Goal: Task Accomplishment & Management: Use online tool/utility

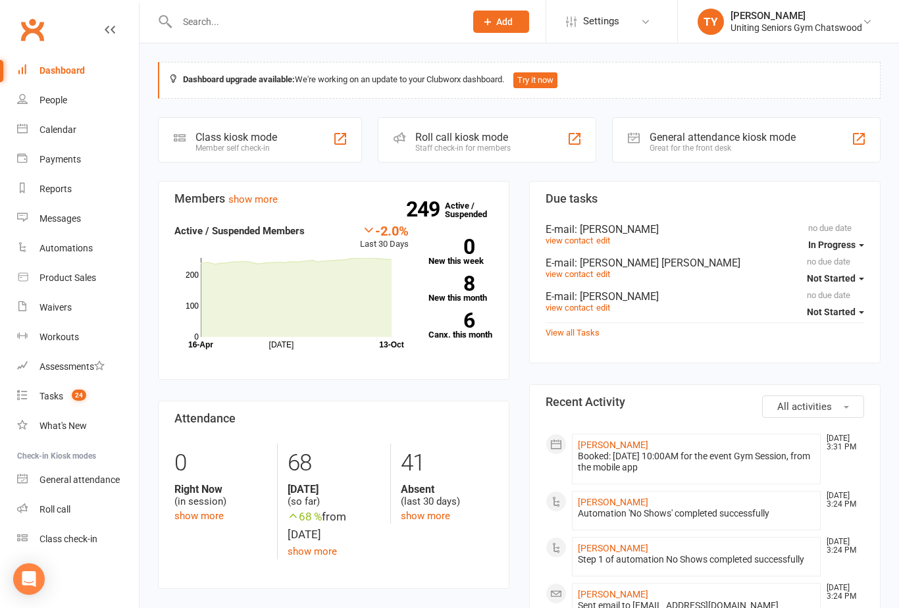
click at [512, 144] on div "Roll call kiosk mode Staff check-in for members" at bounding box center [487, 139] width 218 height 45
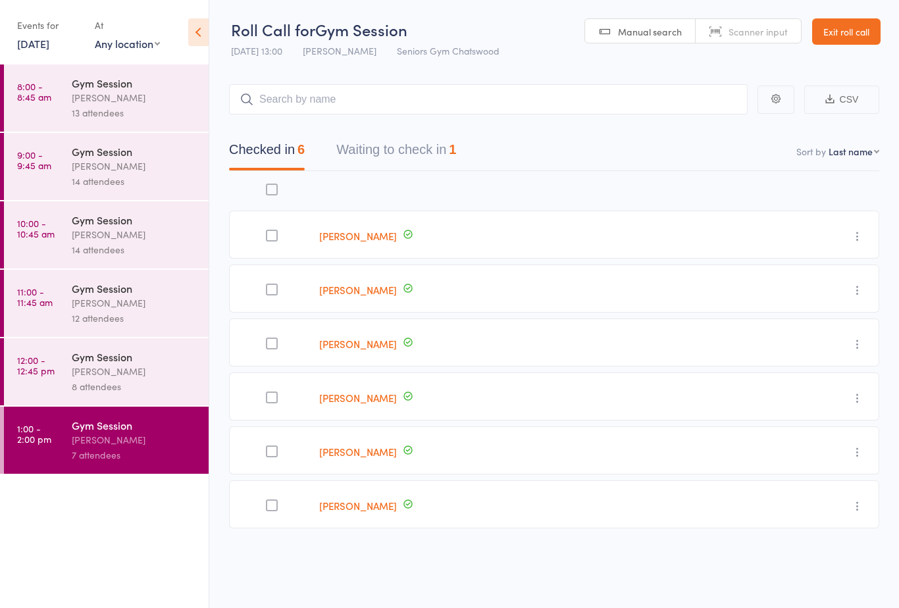
click at [423, 161] on button "Waiting to check in 1" at bounding box center [396, 153] width 120 height 35
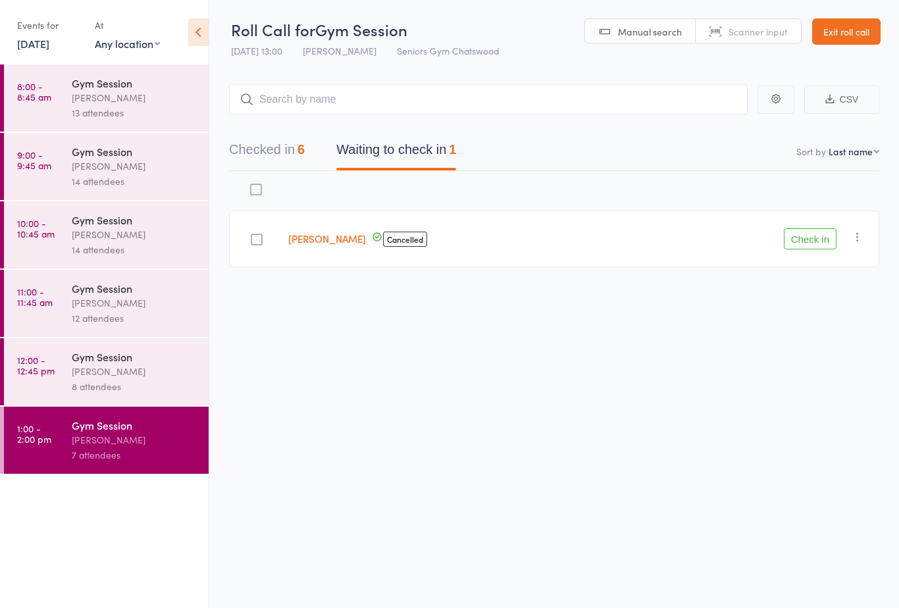
click at [802, 222] on div "Check in Check in Send message Add Note Add Task Add Flag Remove Mark absent" at bounding box center [760, 239] width 237 height 57
click at [799, 238] on button "Check in" at bounding box center [810, 238] width 53 height 21
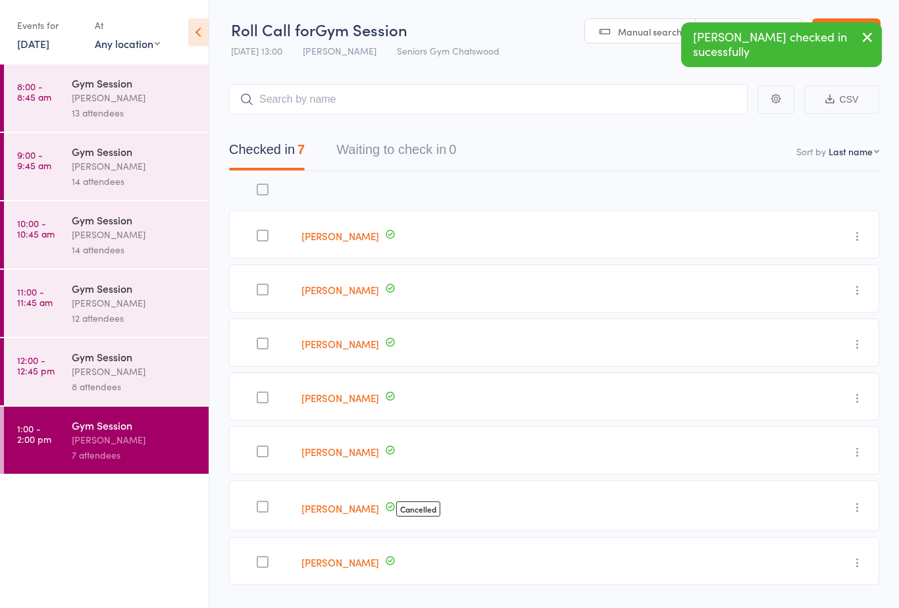
click at [169, 379] on div "[PERSON_NAME]" at bounding box center [135, 371] width 126 height 15
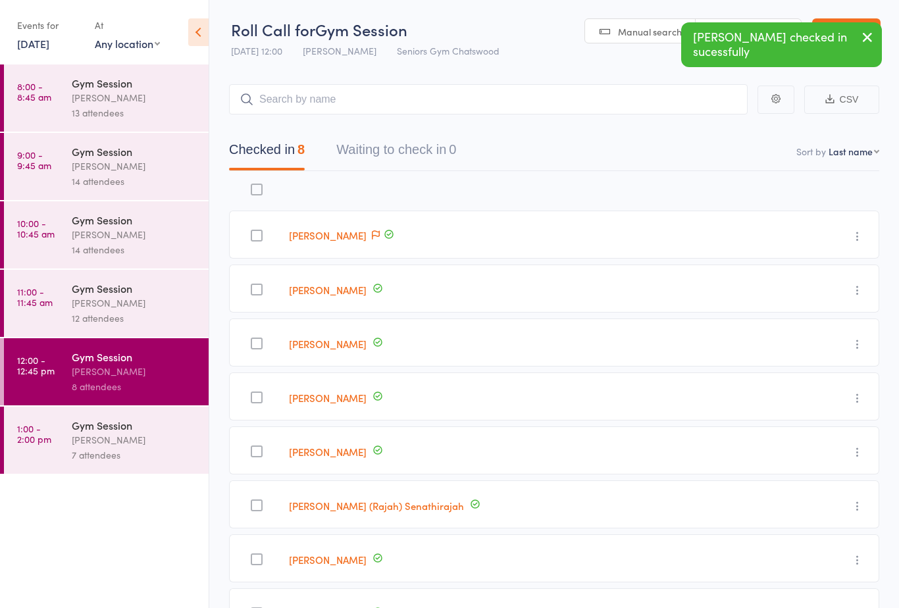
click at [180, 332] on div "Gym Session Tiffany Yeong 12 attendees" at bounding box center [140, 303] width 137 height 67
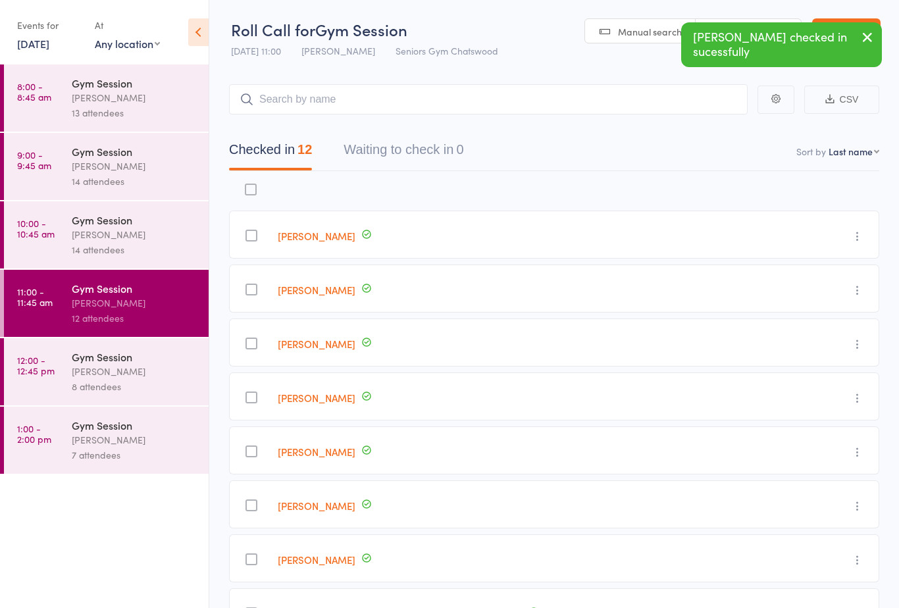
click at [168, 255] on div "14 attendees" at bounding box center [135, 249] width 126 height 15
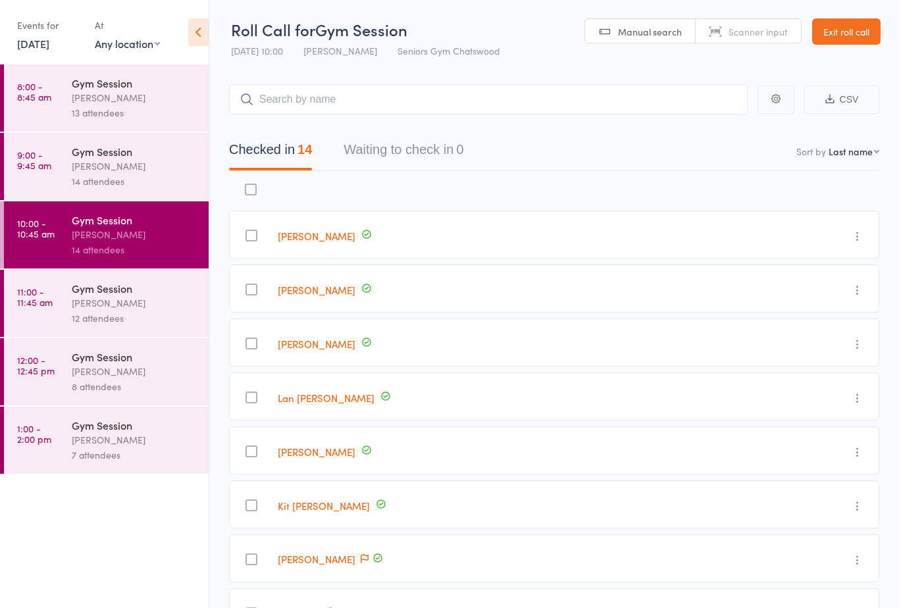
click at [161, 173] on div "[PERSON_NAME]" at bounding box center [135, 166] width 126 height 15
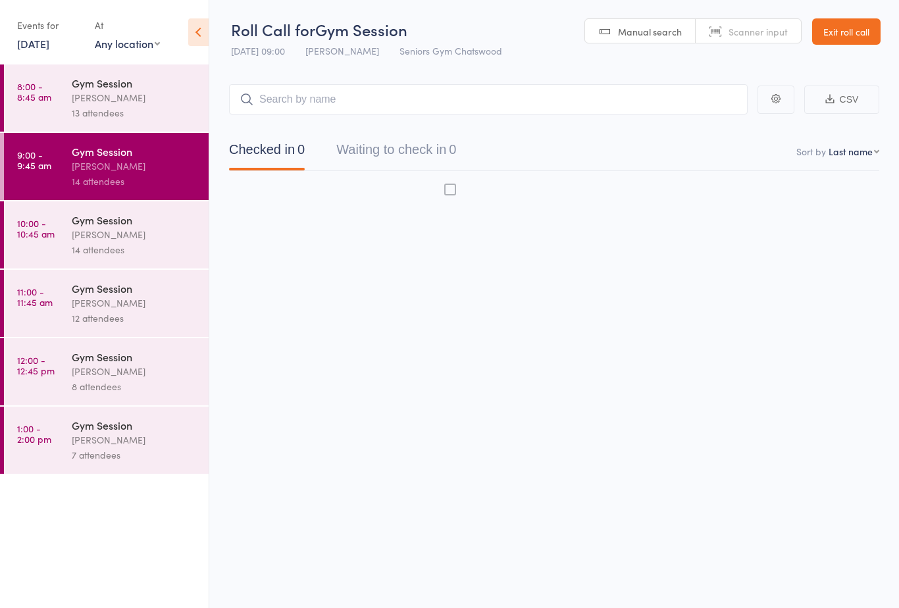
click at [137, 111] on div "13 attendees" at bounding box center [135, 112] width 126 height 15
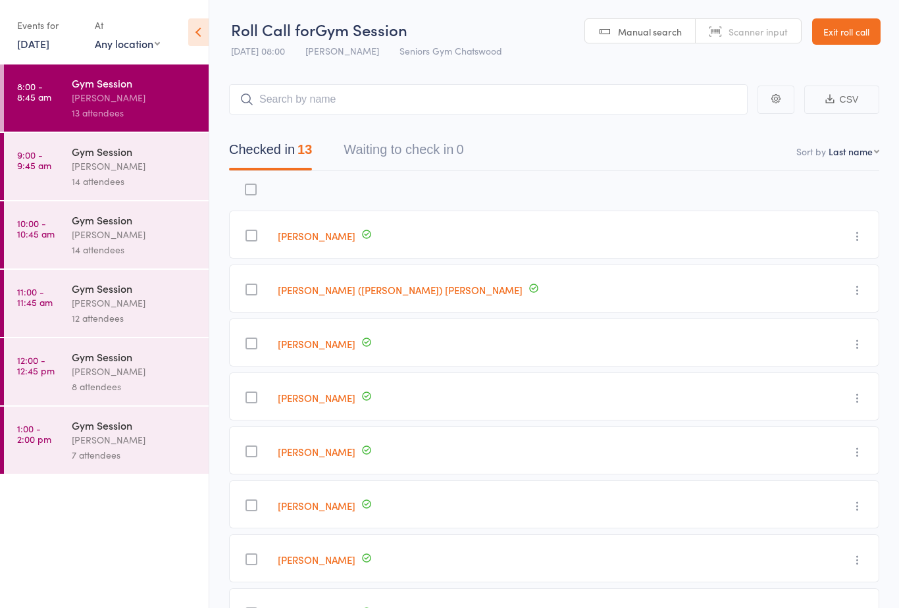
click at [874, 13] on header "Roll Call for Gym Session 13 Oct 08:00 Tiffany Yeong Seniors Gym Chatswood Manu…" at bounding box center [554, 32] width 690 height 64
